Goal: Transaction & Acquisition: Download file/media

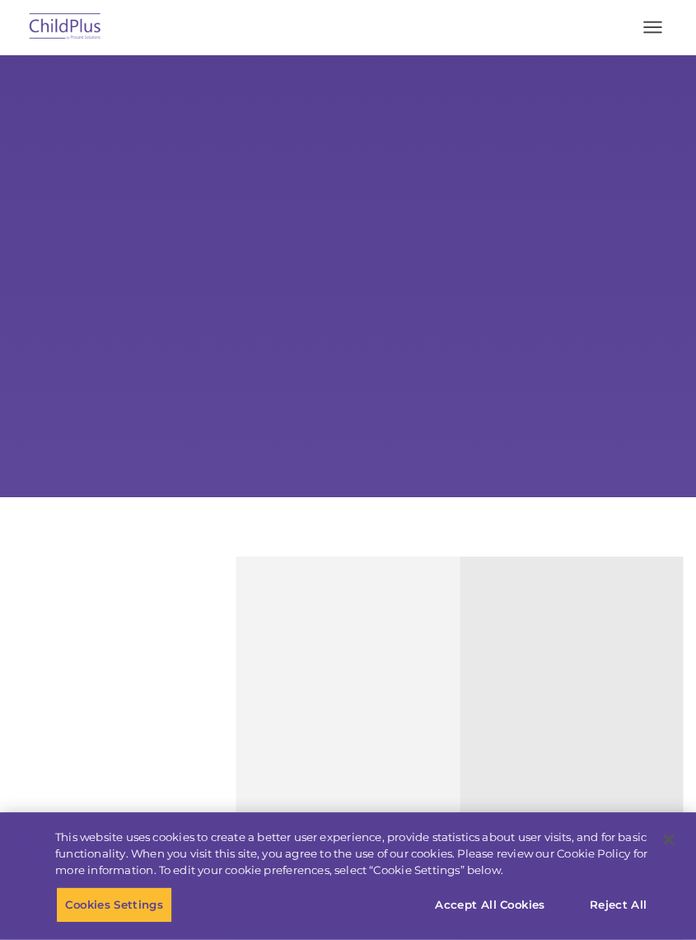
scroll to position [2, 0]
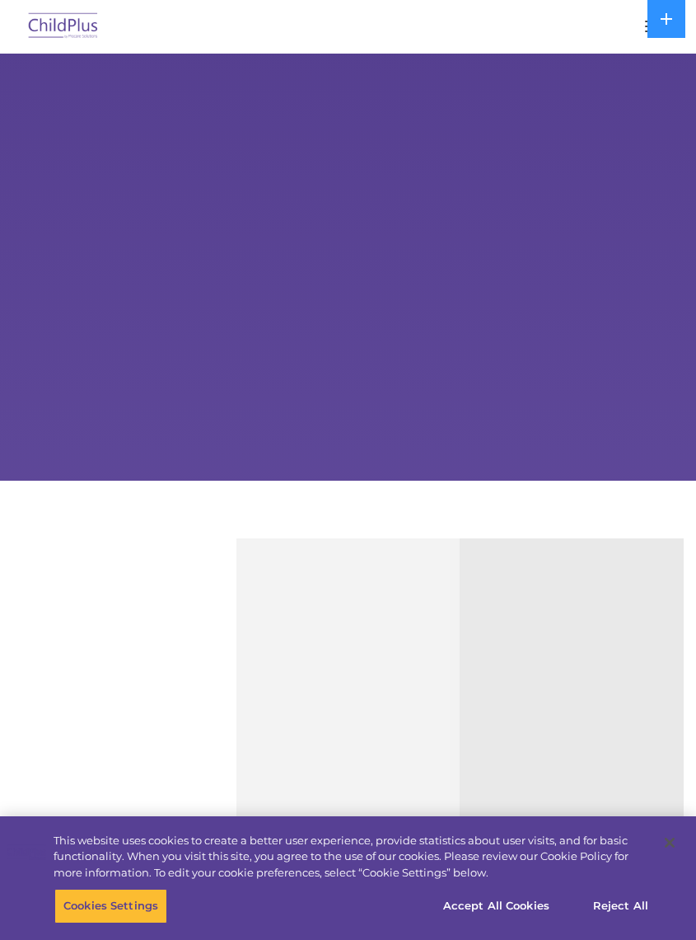
select select "MEDIUM"
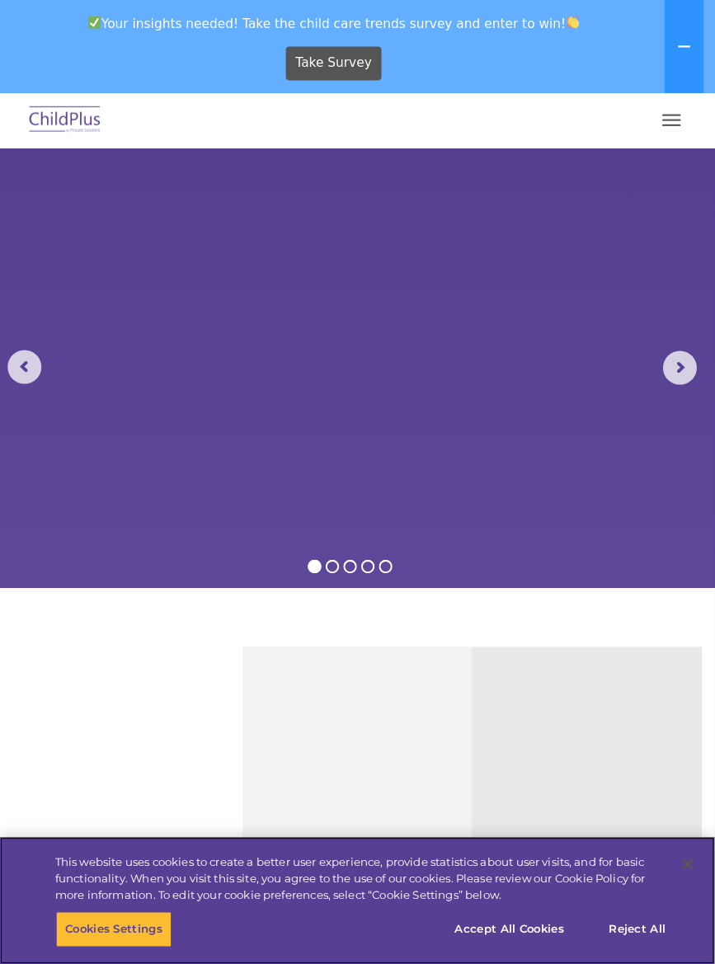
scroll to position [0, 0]
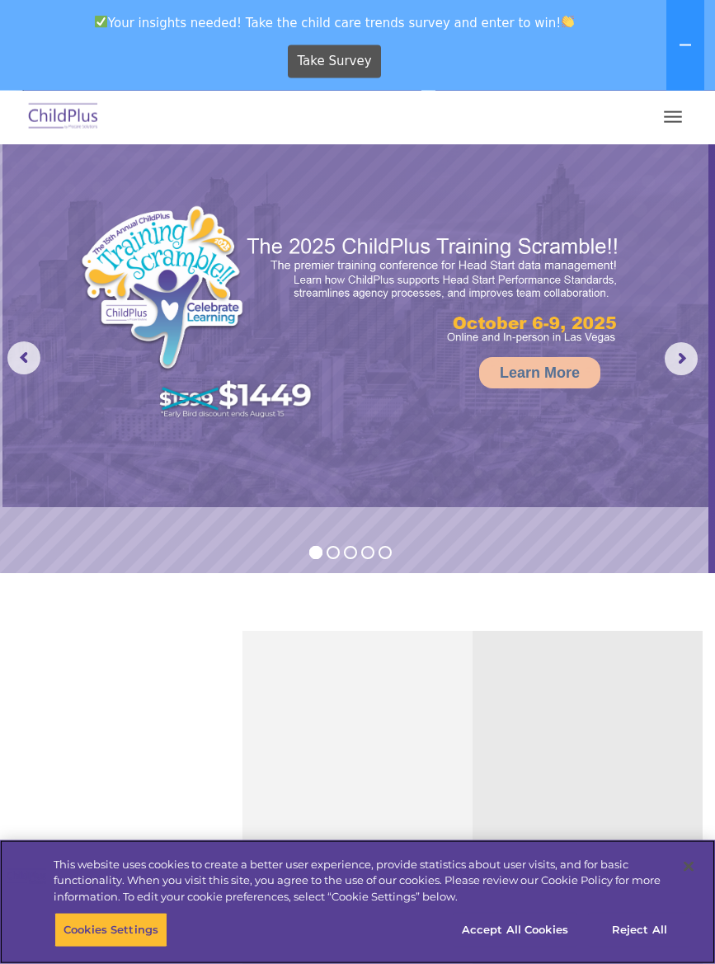
click at [519, 911] on button "Accept All Cookies" at bounding box center [515, 929] width 124 height 35
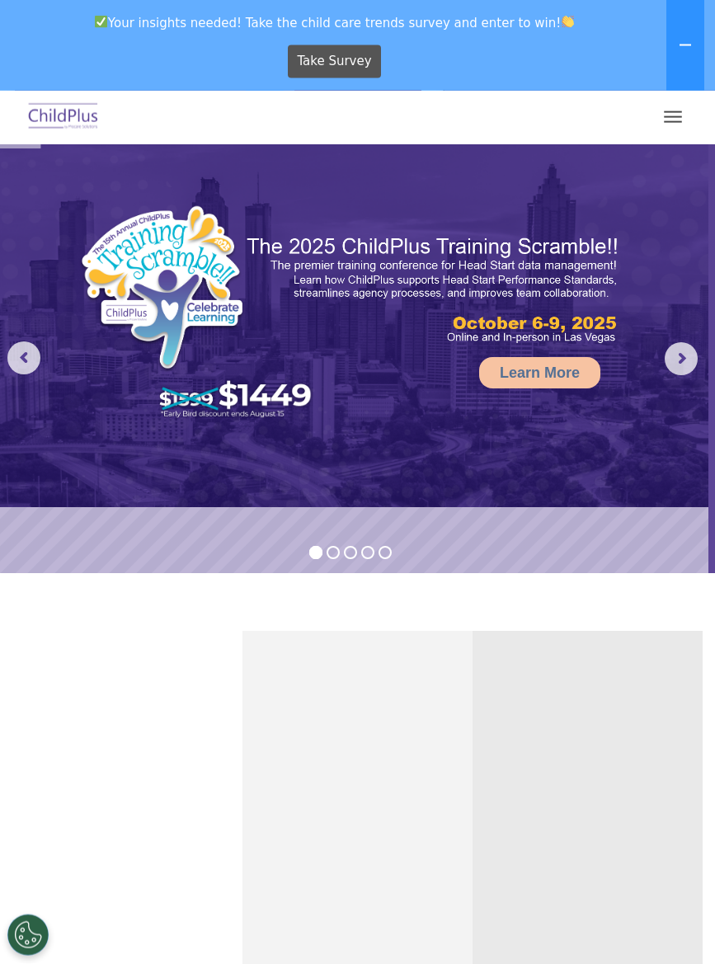
click at [675, 45] on button at bounding box center [685, 45] width 38 height 91
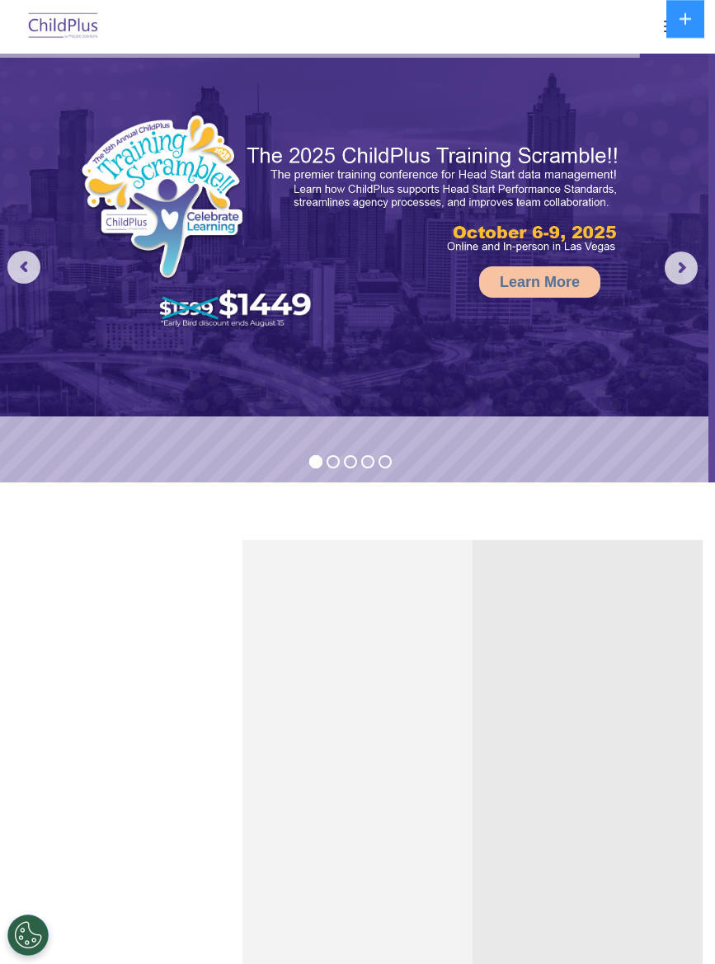
click at [13, 284] on rs-arrow at bounding box center [23, 267] width 33 height 33
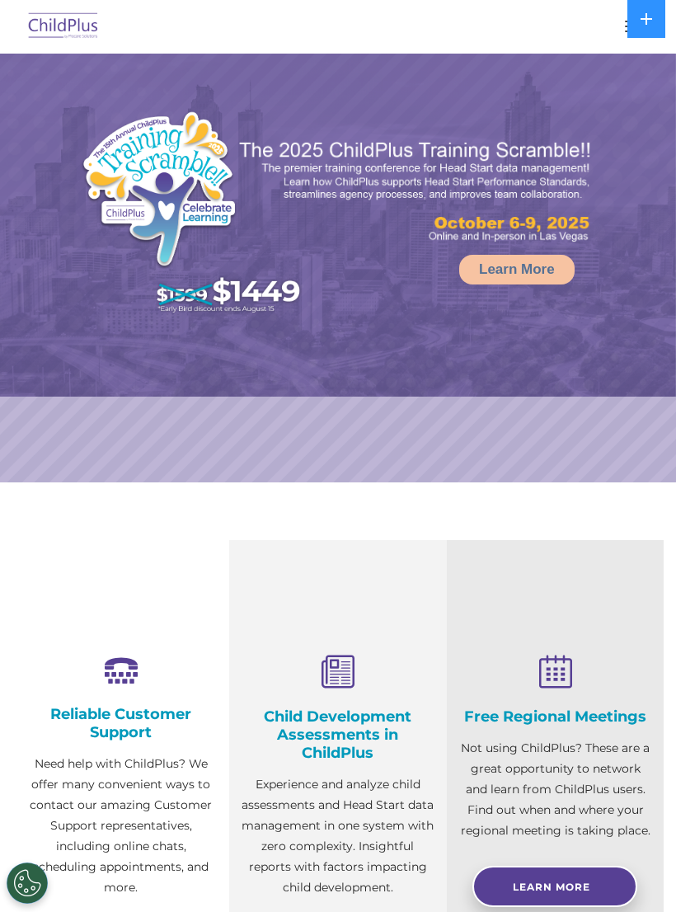
select select "MEDIUM"
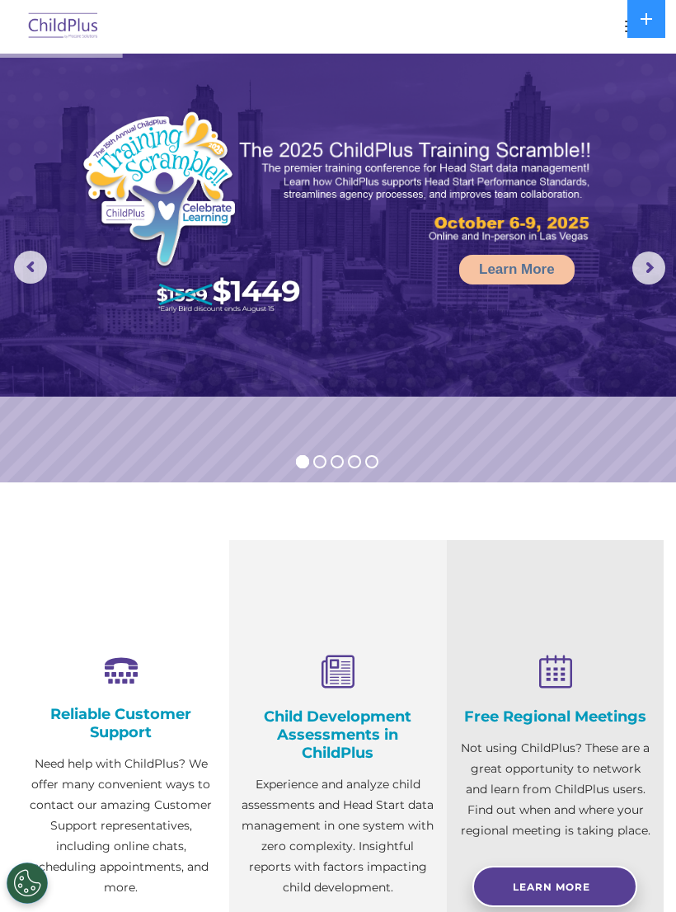
click at [617, 28] on button "button" at bounding box center [634, 26] width 35 height 26
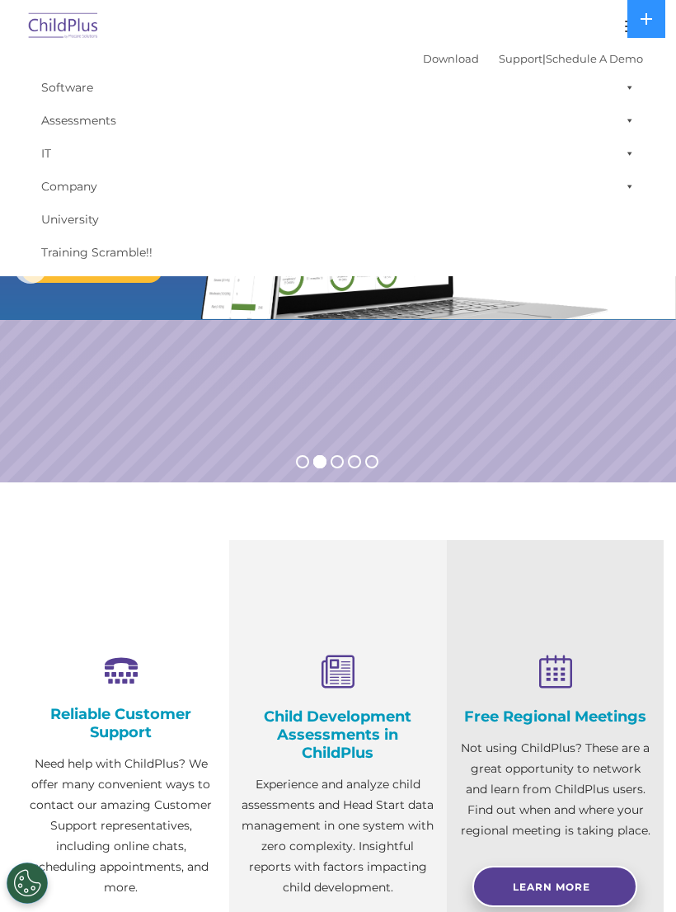
click at [588, 353] on rs-slide "Request a Demo The Future of ChildPlus is Here! Boost your productivity and str…" at bounding box center [338, 268] width 676 height 429
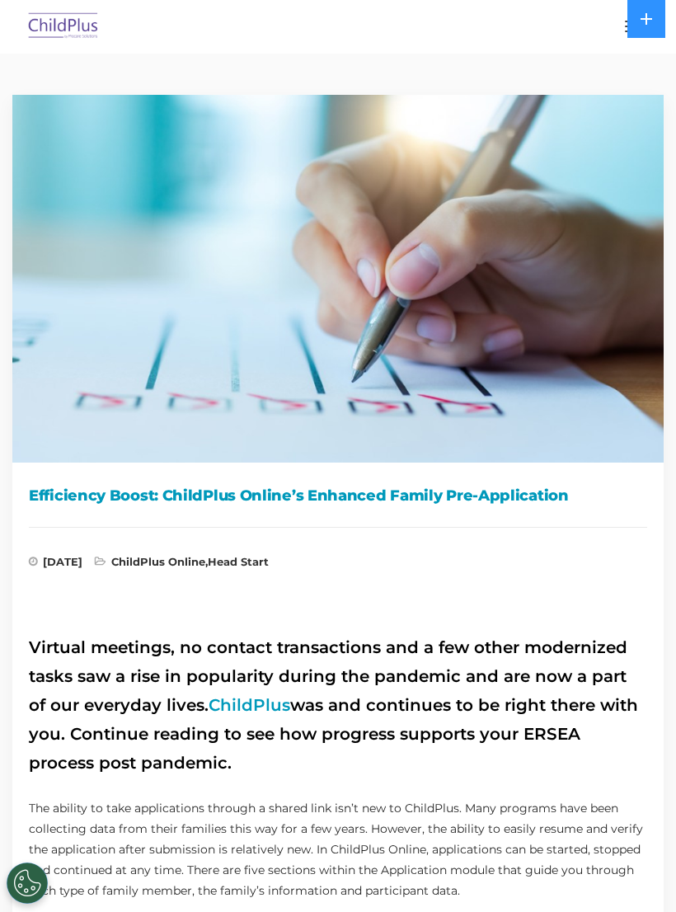
click at [610, 24] on div at bounding box center [338, 27] width 610 height 40
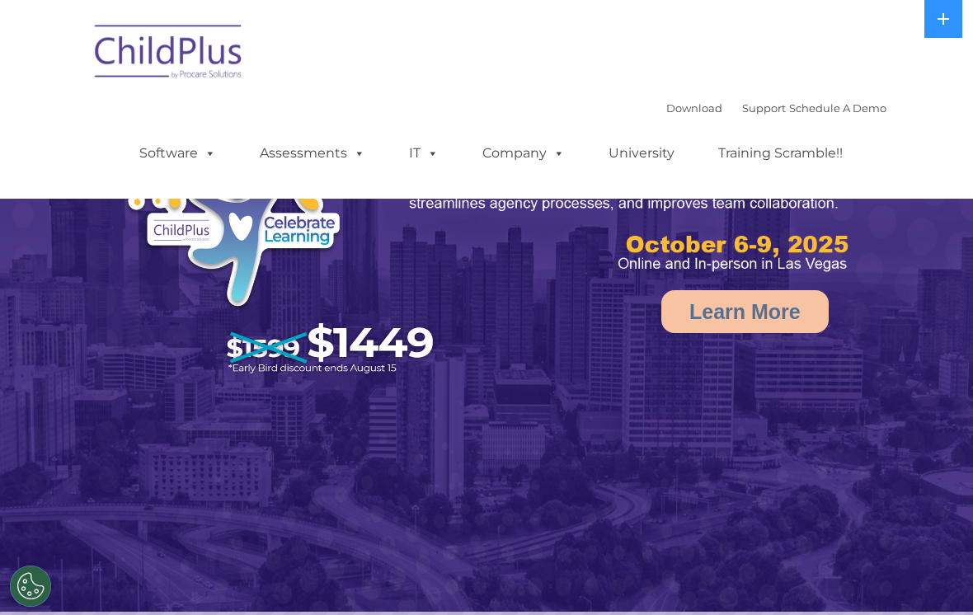
select select "MEDIUM"
click at [513, 607] on img at bounding box center [486, 306] width 973 height 612
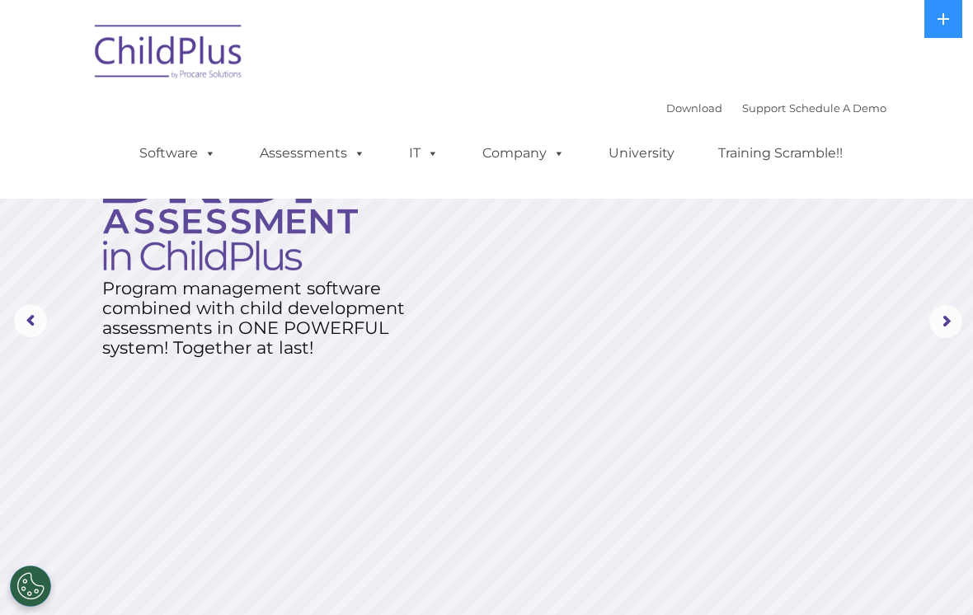
click at [941, 14] on icon at bounding box center [942, 18] width 13 height 13
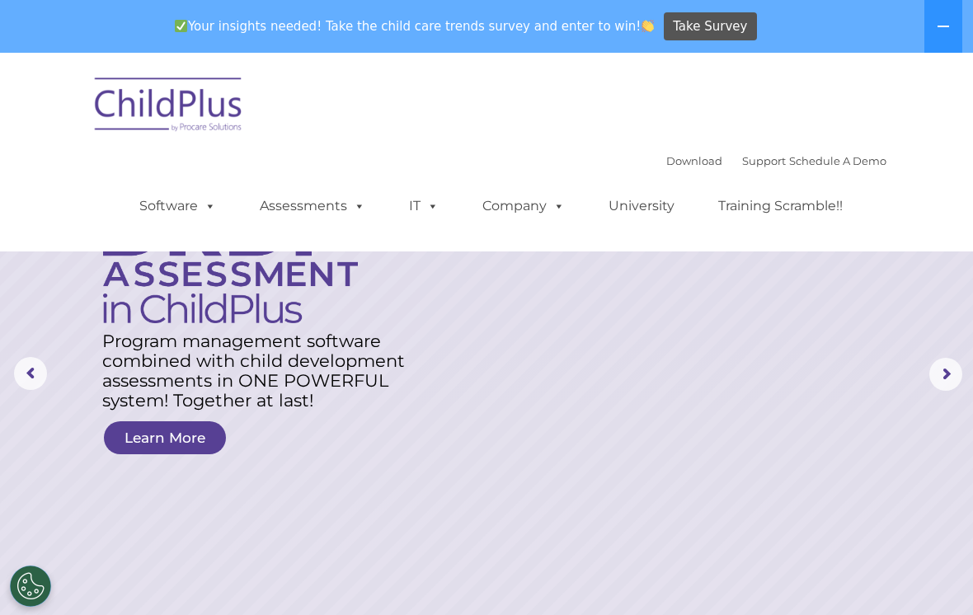
click at [938, 28] on icon at bounding box center [942, 26] width 13 height 13
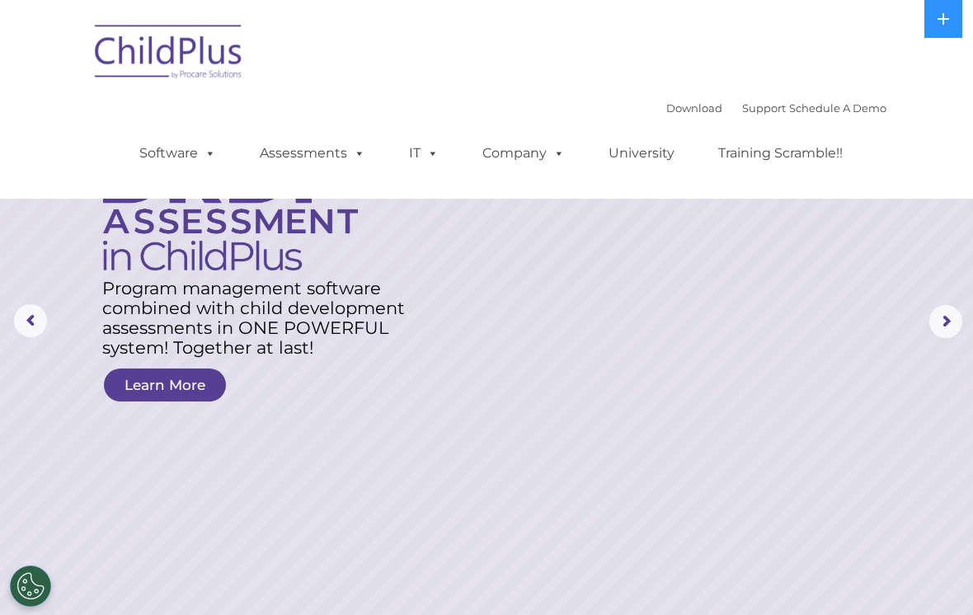
click at [949, 15] on icon at bounding box center [942, 18] width 13 height 13
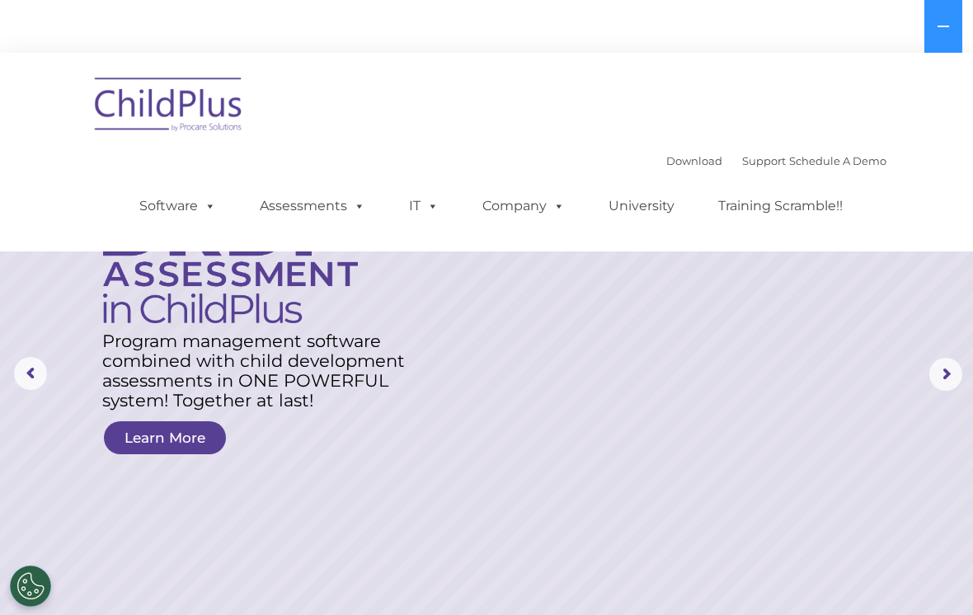
click at [946, 21] on icon at bounding box center [942, 26] width 13 height 13
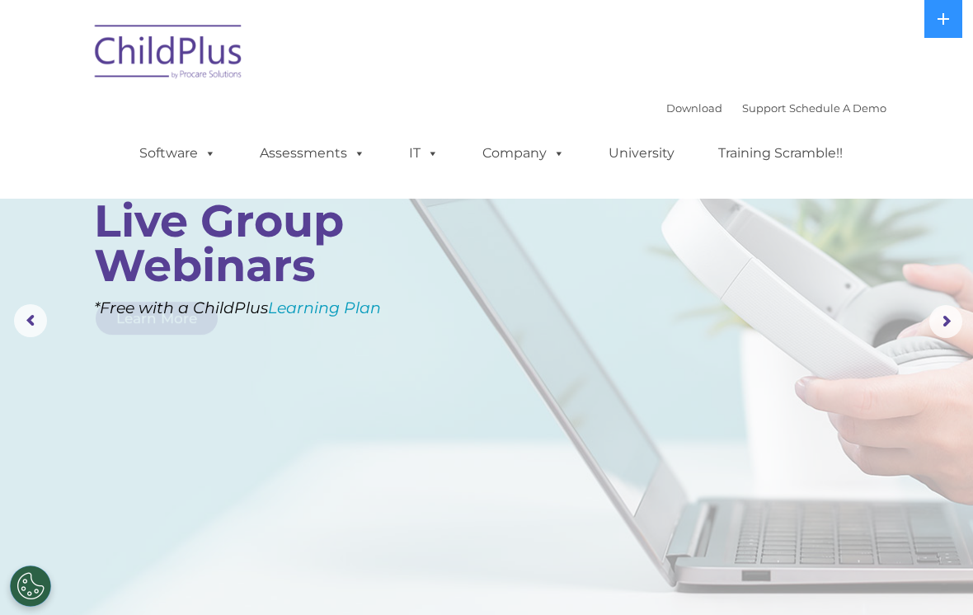
click at [679, 105] on link "Download" at bounding box center [694, 107] width 56 height 13
